Goal: Browse casually: Explore the website without a specific task or goal

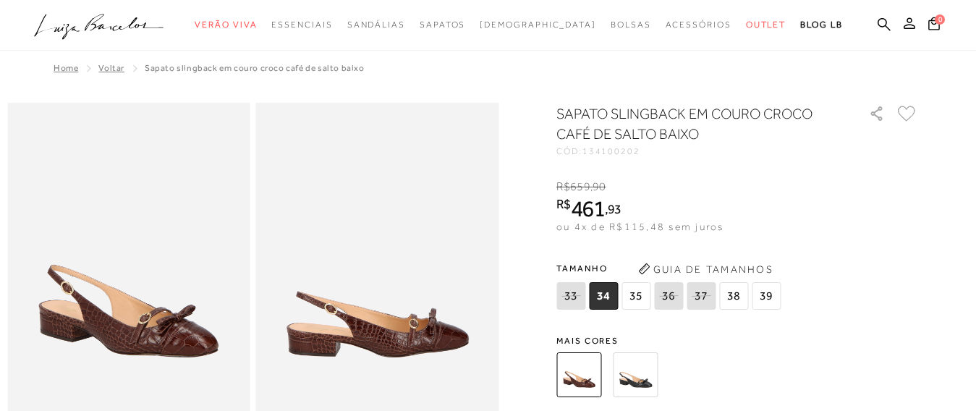
click at [637, 382] on img at bounding box center [635, 374] width 45 height 45
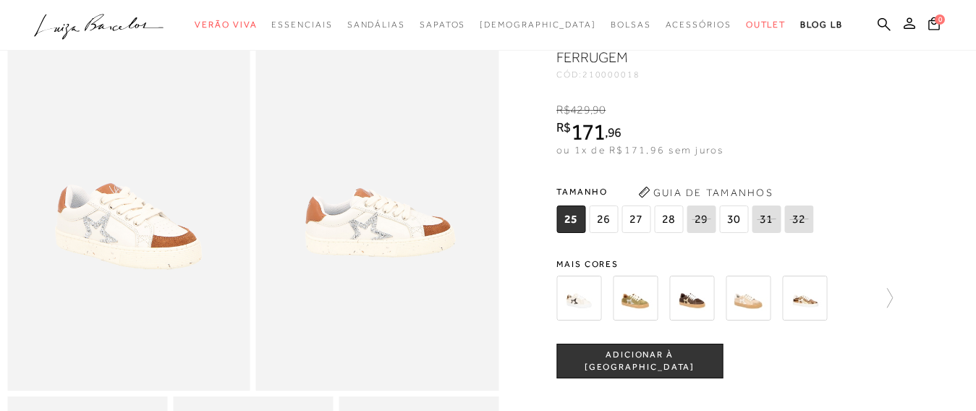
scroll to position [60, 0]
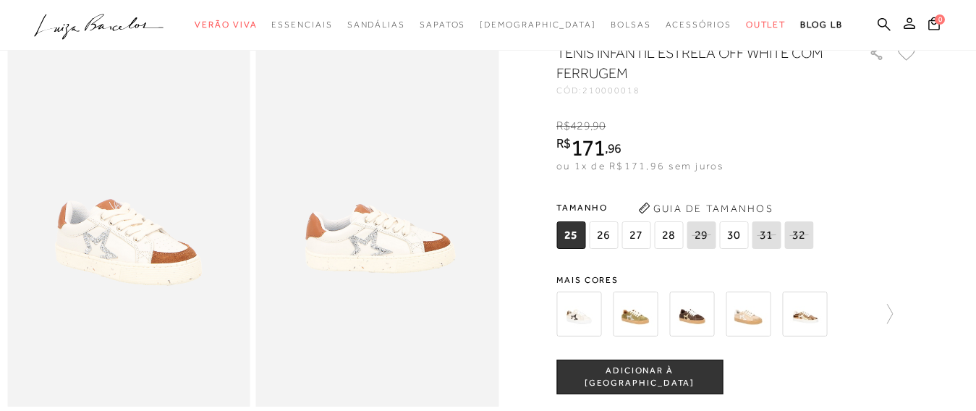
click at [757, 320] on img at bounding box center [748, 314] width 45 height 45
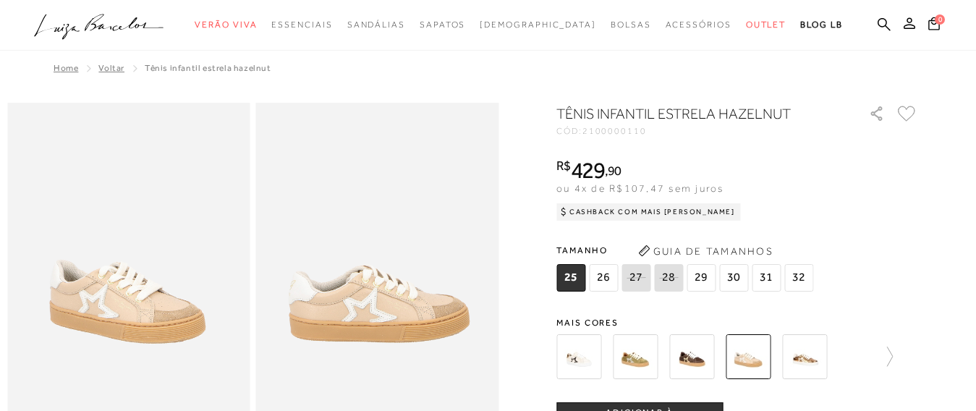
click at [634, 362] on img at bounding box center [635, 356] width 45 height 45
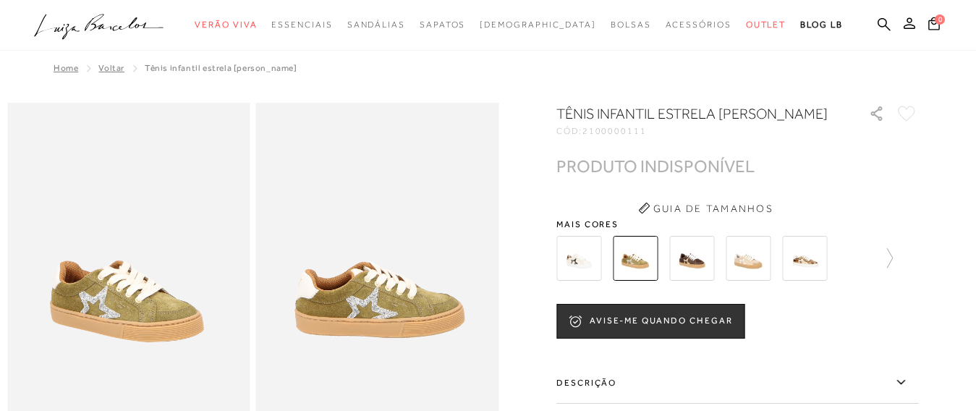
click at [587, 268] on img at bounding box center [578, 258] width 45 height 45
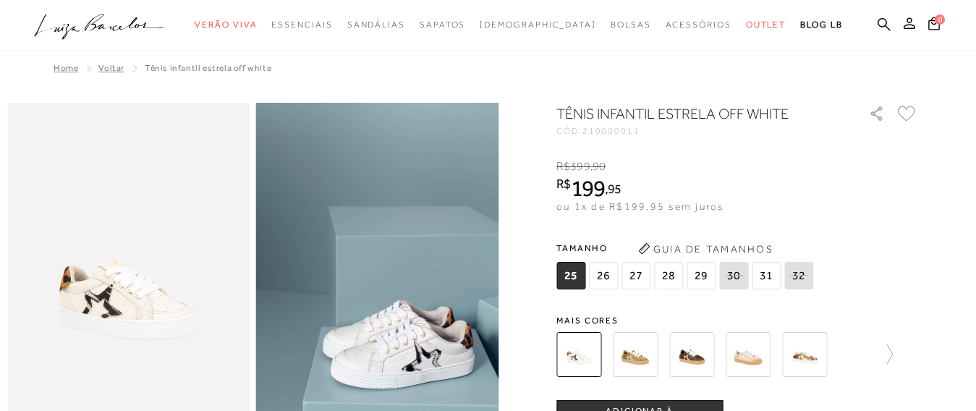
click at [697, 355] on img at bounding box center [691, 354] width 45 height 45
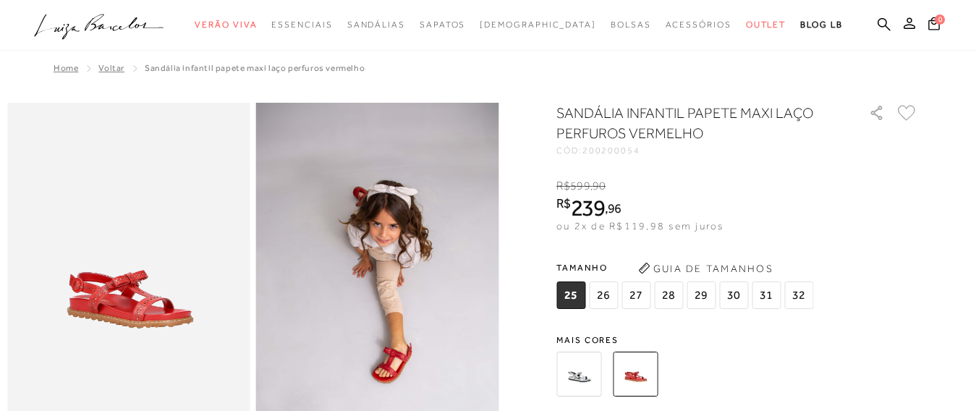
click at [574, 373] on img at bounding box center [578, 374] width 45 height 45
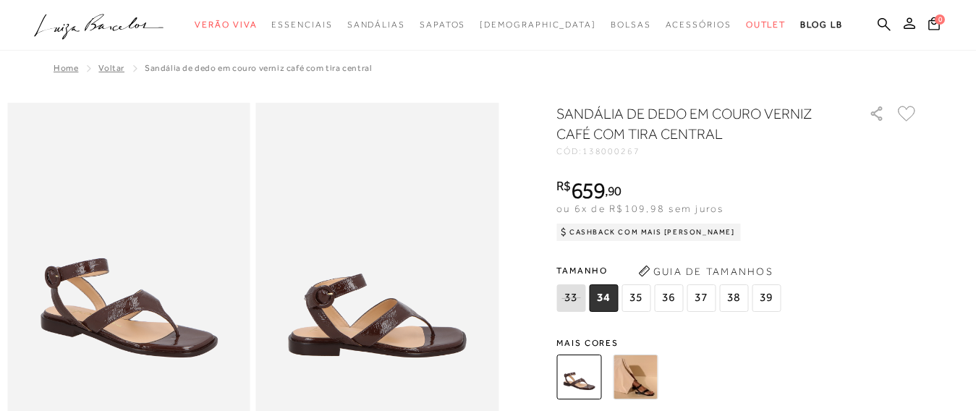
click at [648, 385] on img at bounding box center [635, 376] width 45 height 45
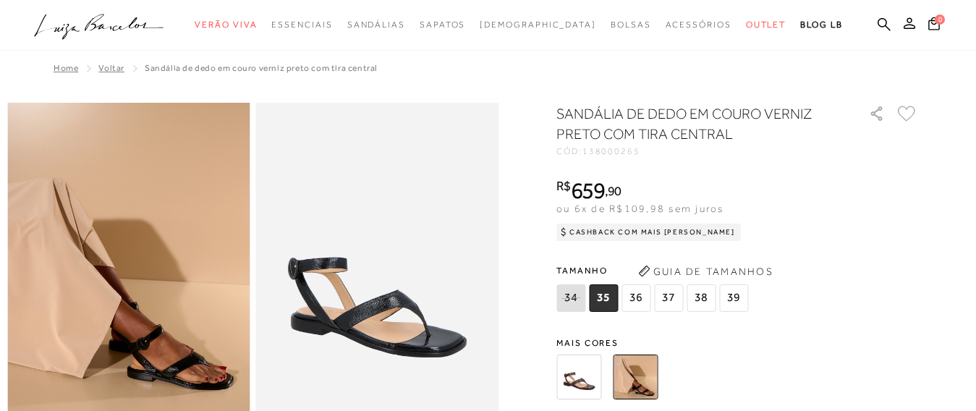
click at [593, 379] on img at bounding box center [578, 376] width 45 height 45
